Goal: Information Seeking & Learning: Understand process/instructions

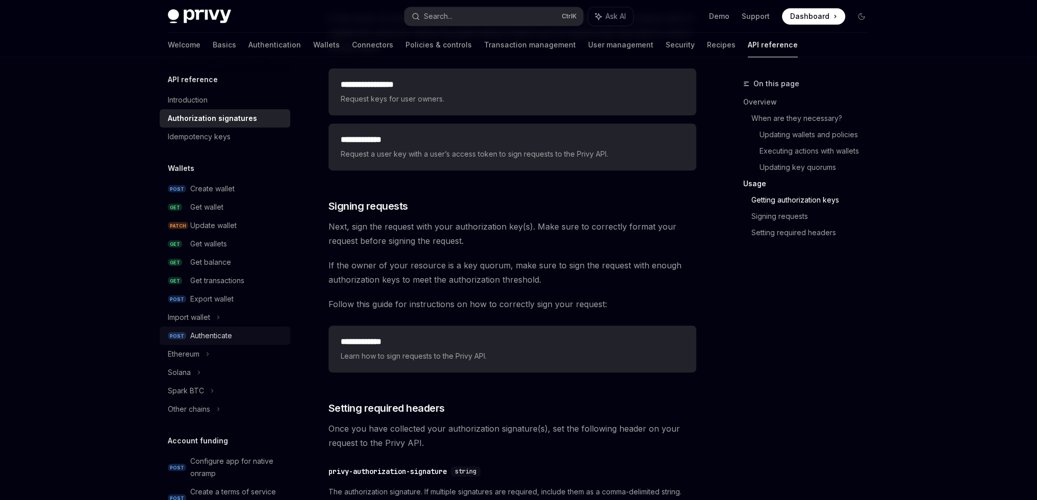
click at [254, 341] on div "Authenticate" at bounding box center [237, 335] width 94 height 12
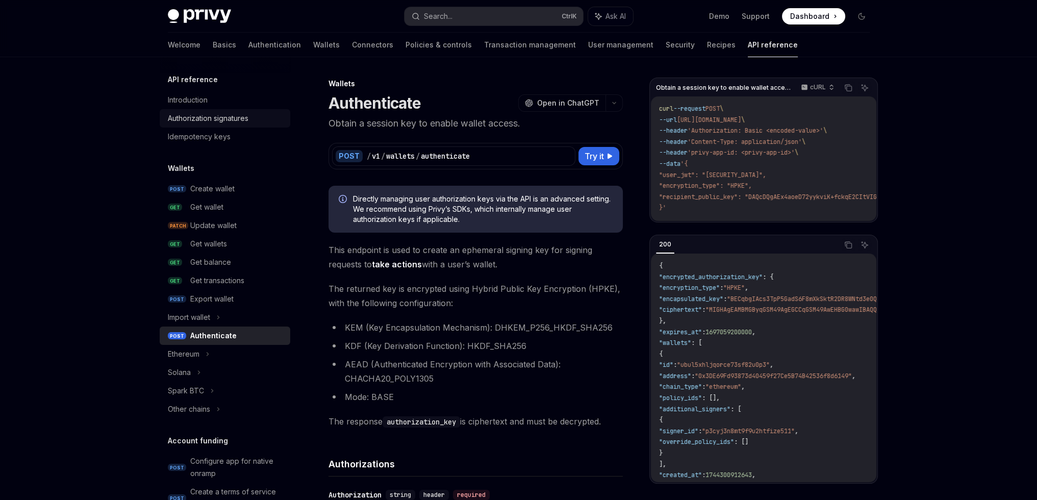
click at [208, 118] on div "Authorization signatures" at bounding box center [208, 118] width 81 height 12
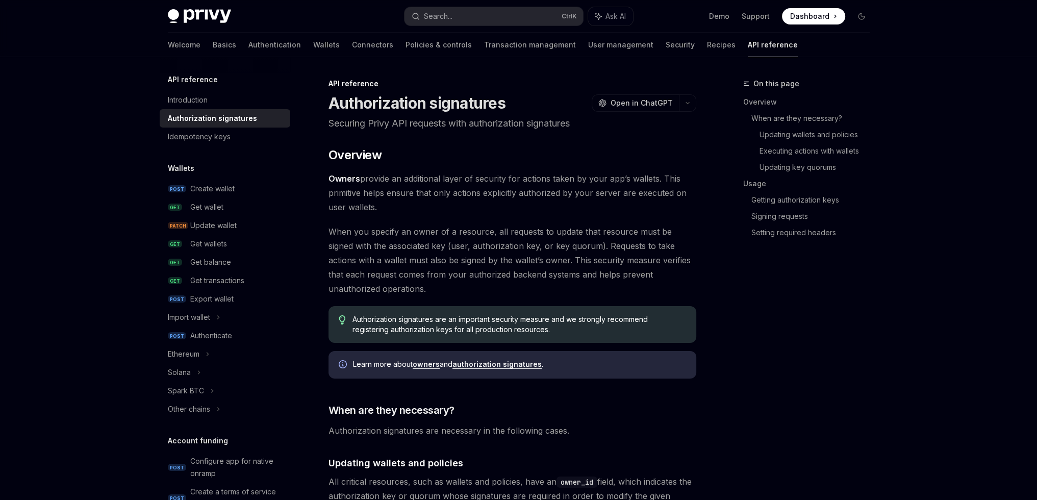
type textarea "*"
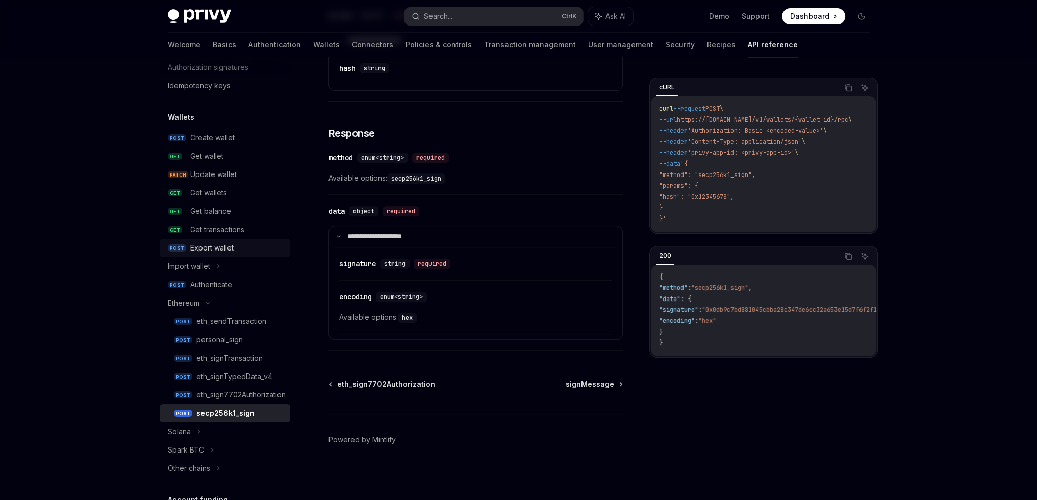
scroll to position [153, 0]
